Goal: Task Accomplishment & Management: Complete application form

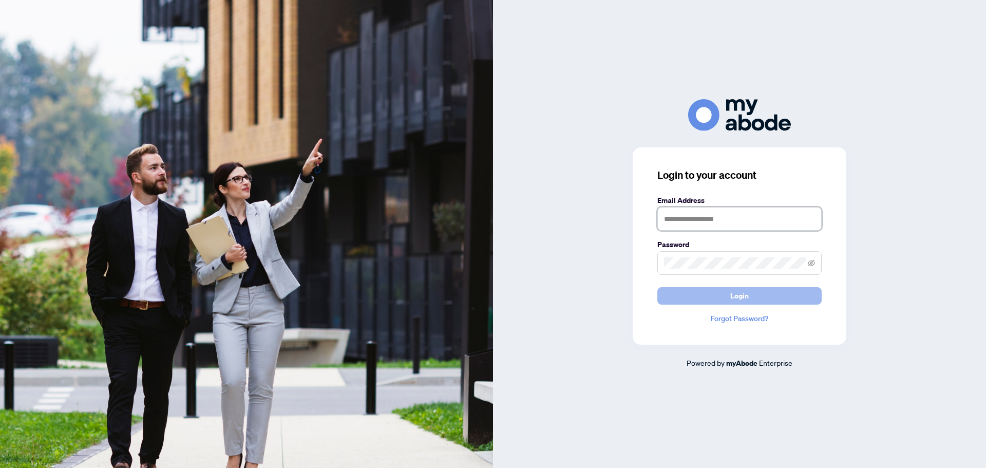
type input "**********"
click at [755, 293] on button "Login" at bounding box center [739, 295] width 164 height 17
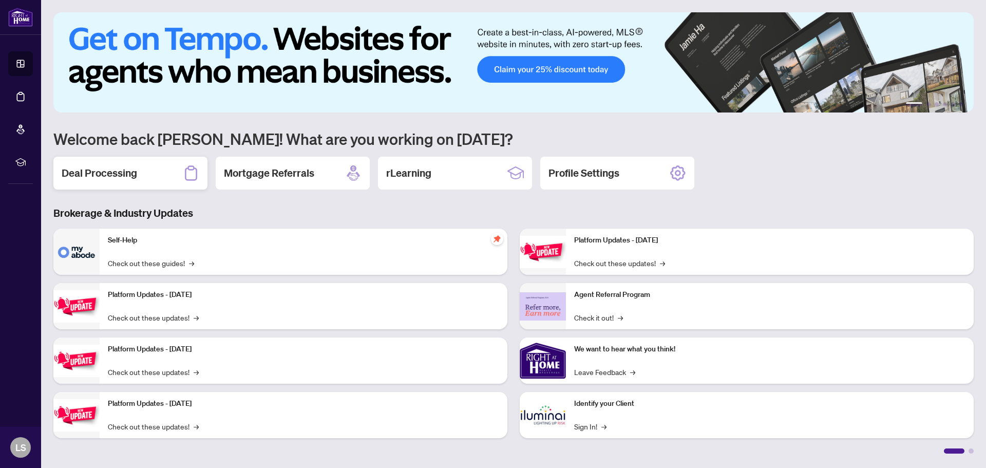
click at [108, 181] on div "Deal Processing" at bounding box center [130, 173] width 154 height 33
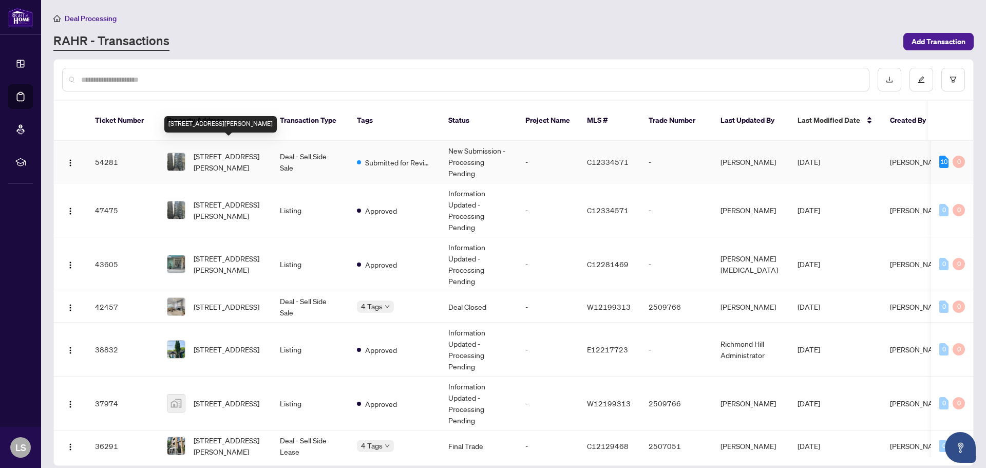
click at [231, 159] on span "[STREET_ADDRESS][PERSON_NAME]" at bounding box center [229, 161] width 70 height 23
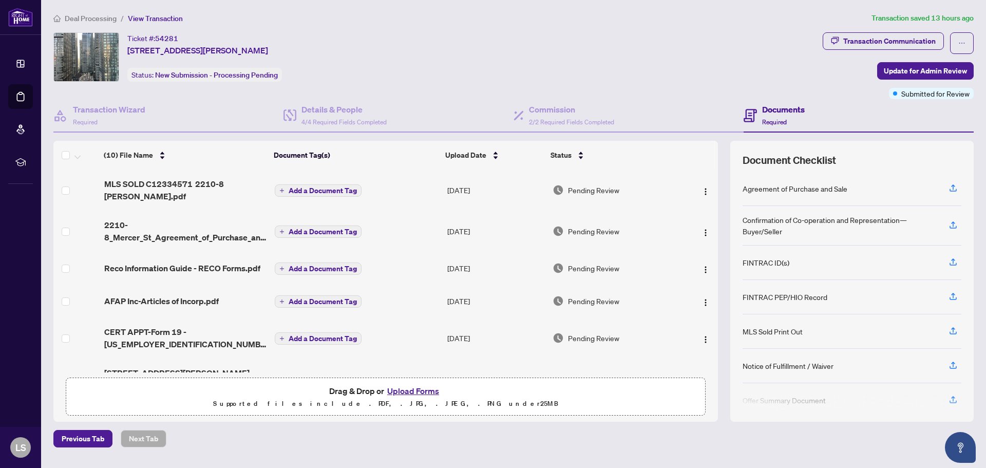
click at [434, 391] on button "Upload Forms" at bounding box center [413, 390] width 58 height 13
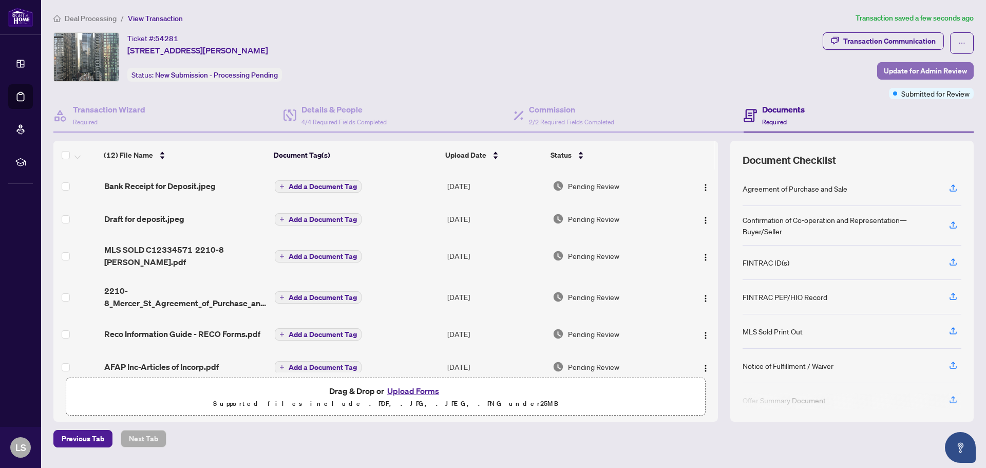
click at [910, 71] on span "Update for Admin Review" at bounding box center [925, 71] width 83 height 16
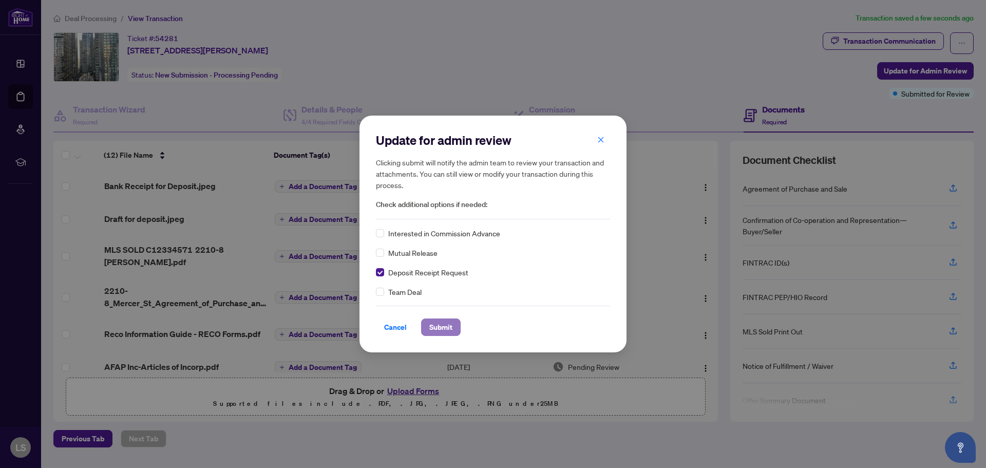
click at [449, 329] on button "Submit" at bounding box center [441, 326] width 40 height 17
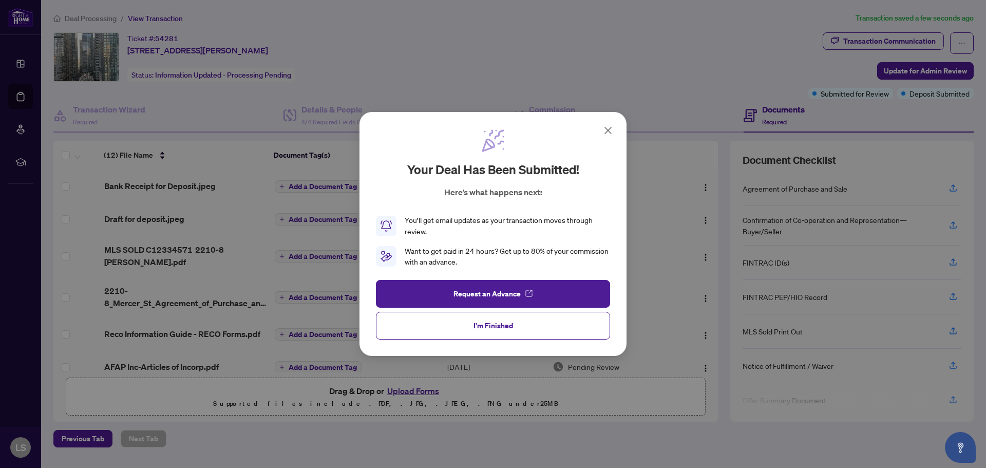
click at [534, 323] on button "I'm Finished" at bounding box center [493, 326] width 234 height 28
